Goal: Information Seeking & Learning: Find specific fact

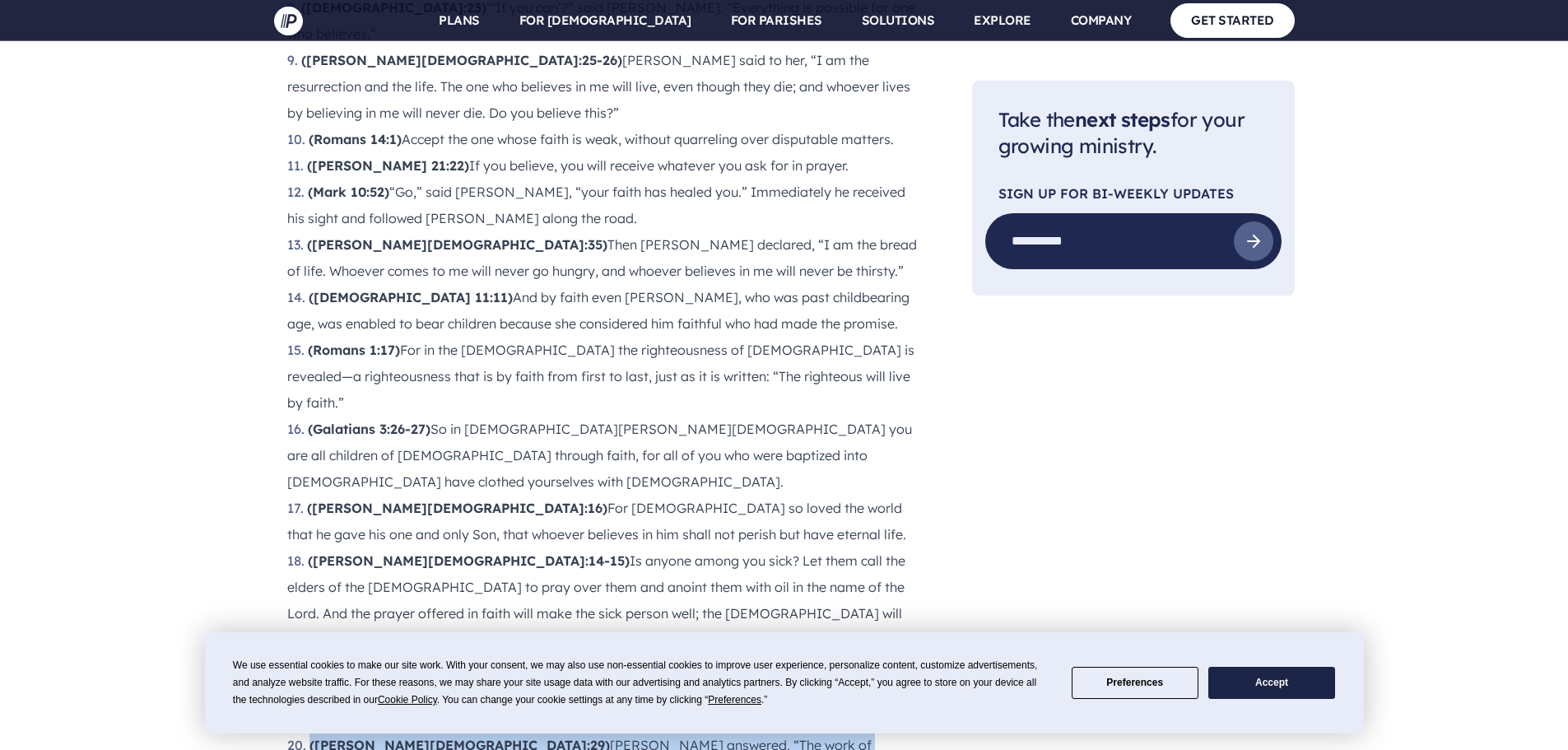
drag, startPoint x: 309, startPoint y: 429, endPoint x: 858, endPoint y: 433, distance: 549.0
click at [858, 733] on li "([PERSON_NAME][DEMOGRAPHIC_DATA]:29) [PERSON_NAME] answered, “The work of [DEMO…" at bounding box center [604, 759] width 633 height 52
copy span "([PERSON_NAME][DEMOGRAPHIC_DATA]:29) [PERSON_NAME] answered, “The work of [DEMO…"
drag, startPoint x: 307, startPoint y: 457, endPoint x: 389, endPoint y: 485, distance: 86.6
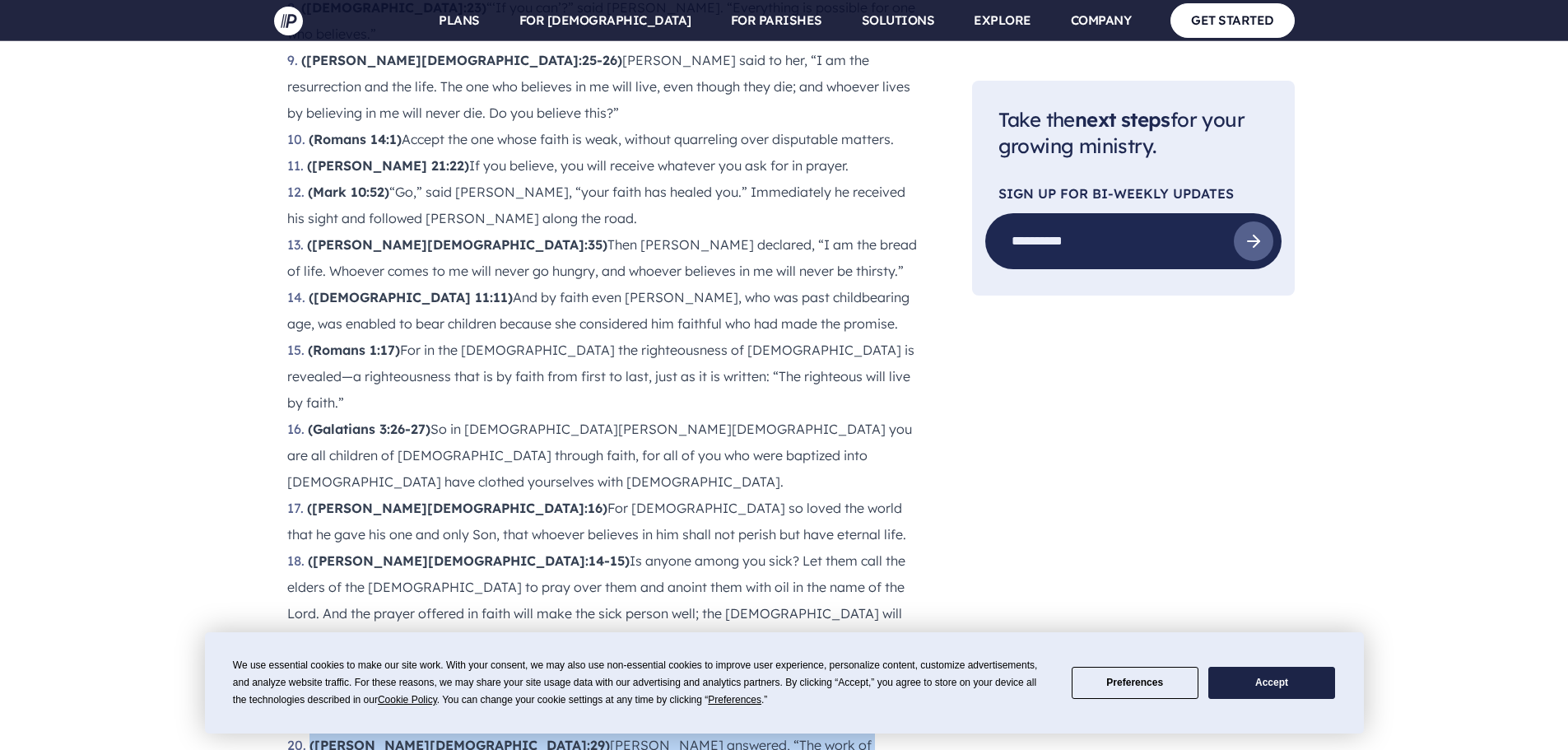
copy li "([PERSON_NAME][DEMOGRAPHIC_DATA]:38) Whoever believes in me, as Scripture has s…"
drag, startPoint x: 308, startPoint y: 510, endPoint x: 875, endPoint y: 497, distance: 567.1
copy li "(Romans 10:11) As Scripture says, “Anyone who believes in him will never be put…"
